Goal: Unclear

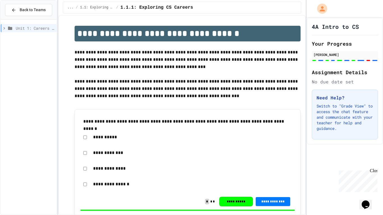
click at [159, 109] on div "**********" at bounding box center [188, 163] width 226 height 108
